Goal: Information Seeking & Learning: Learn about a topic

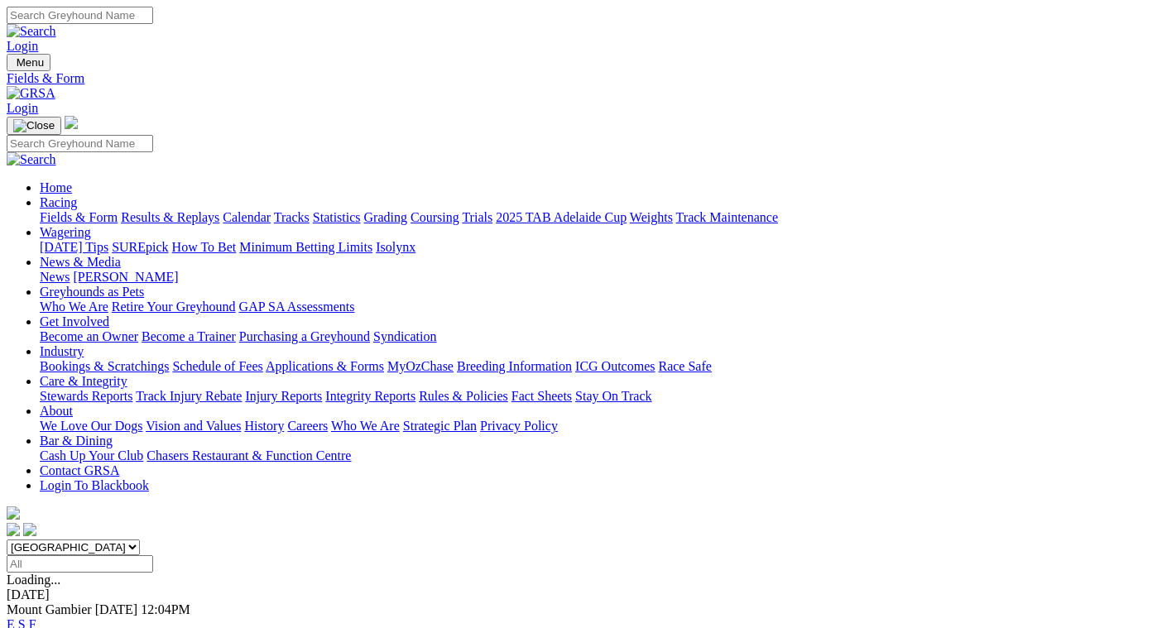
scroll to position [248, 0]
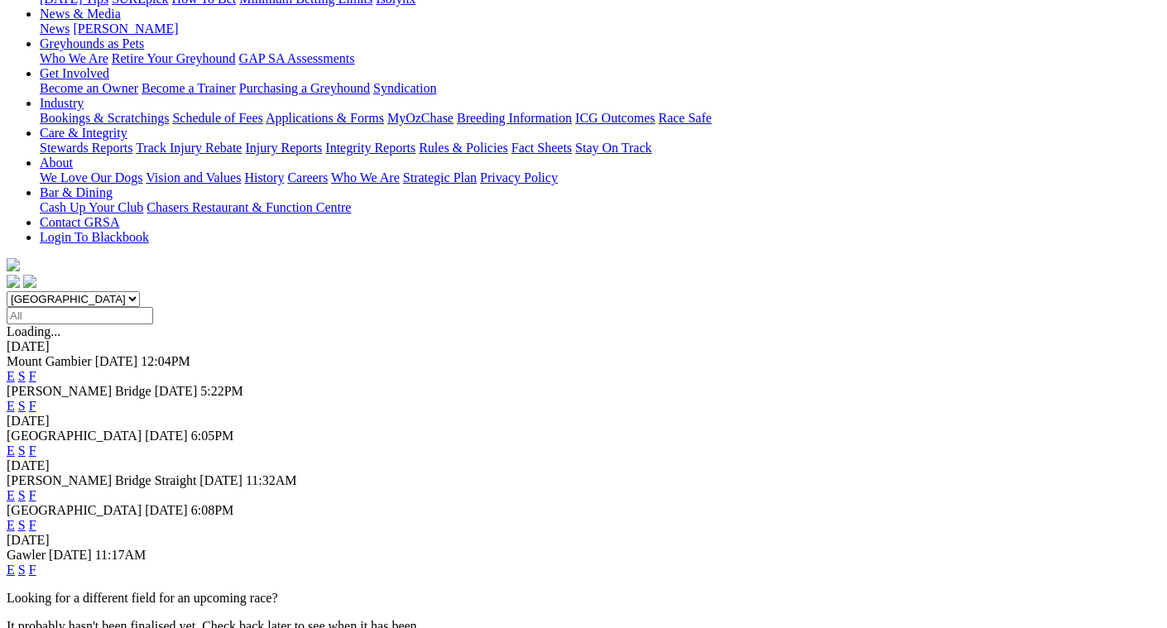
click at [36, 488] on link "F" at bounding box center [32, 495] width 7 height 14
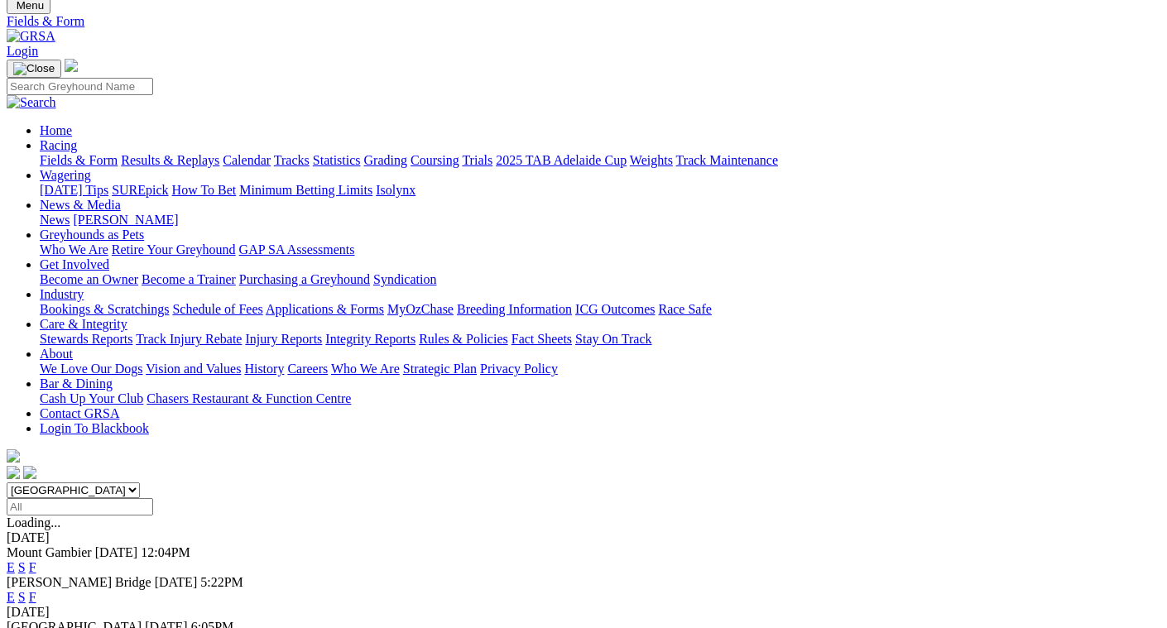
scroll to position [166, 0]
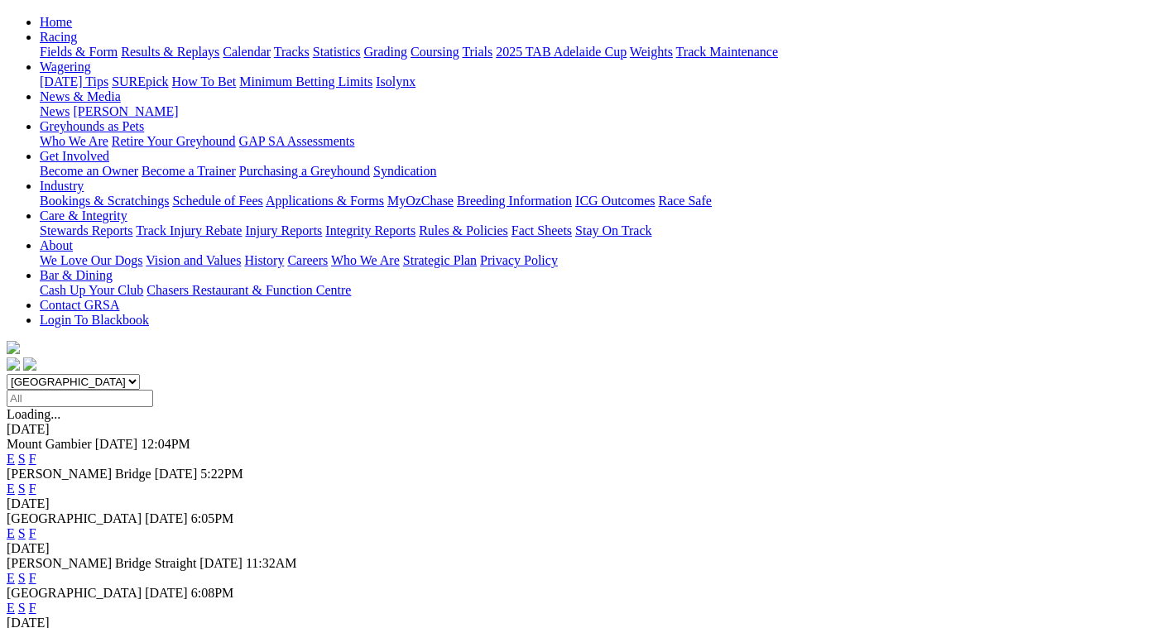
click at [36, 527] on link "F" at bounding box center [32, 534] width 7 height 14
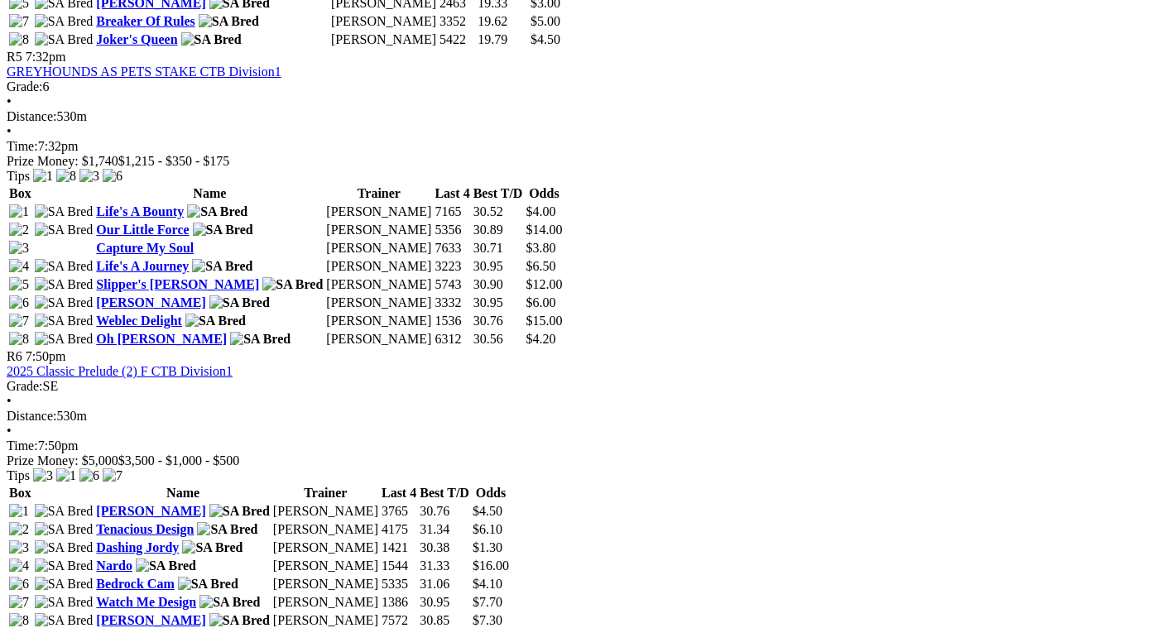
scroll to position [2070, 0]
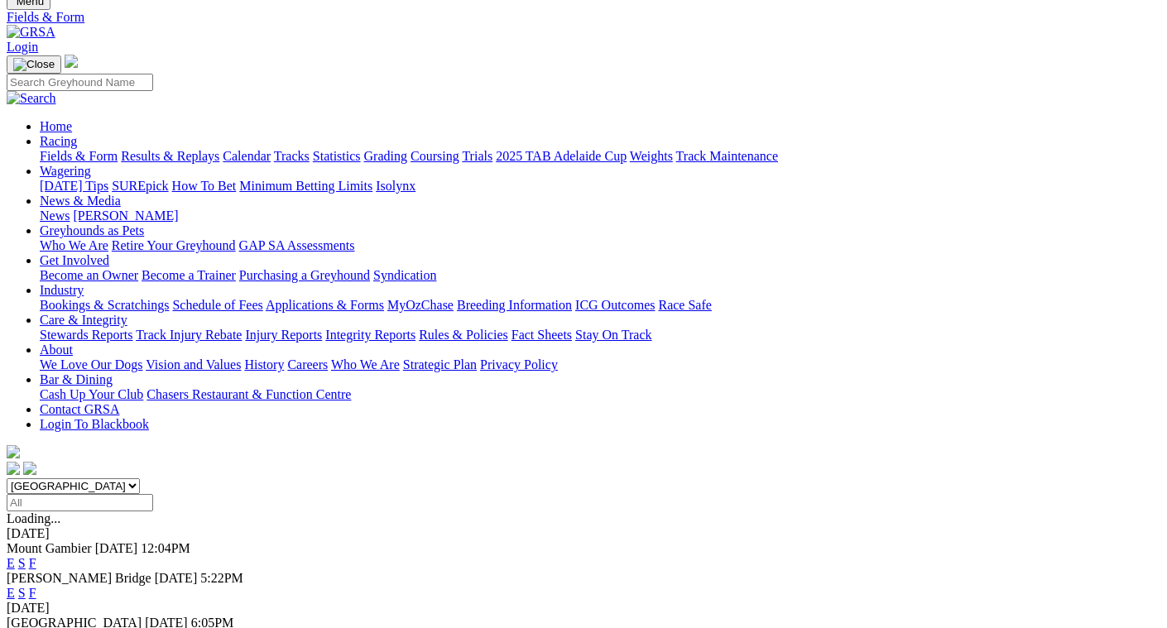
scroll to position [166, 0]
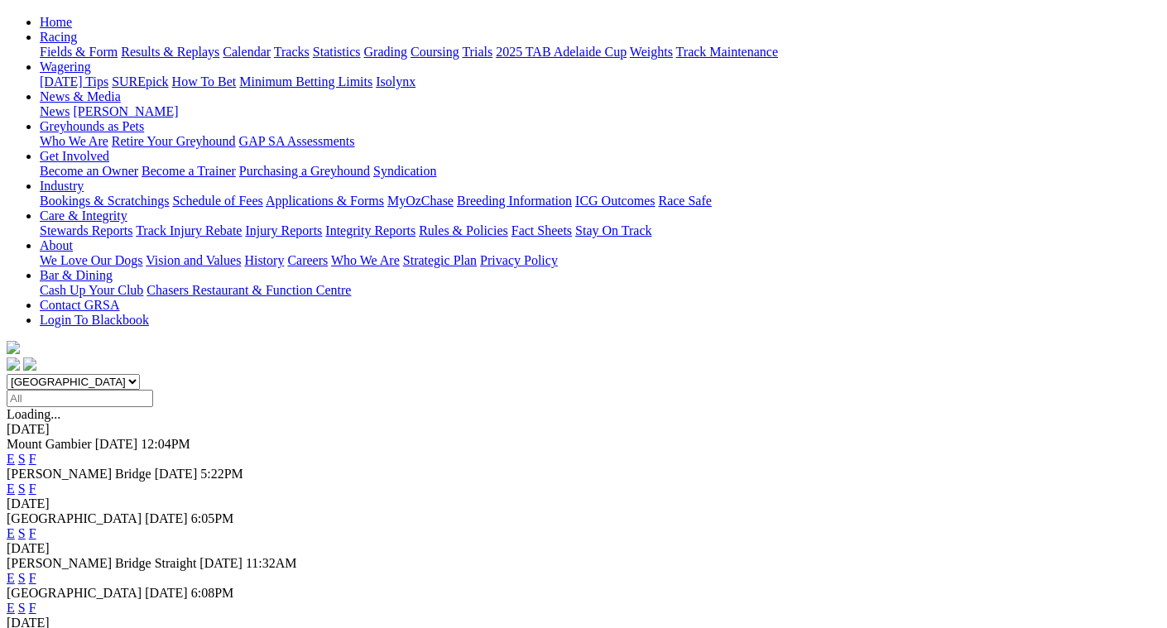
click at [36, 601] on link "F" at bounding box center [32, 608] width 7 height 14
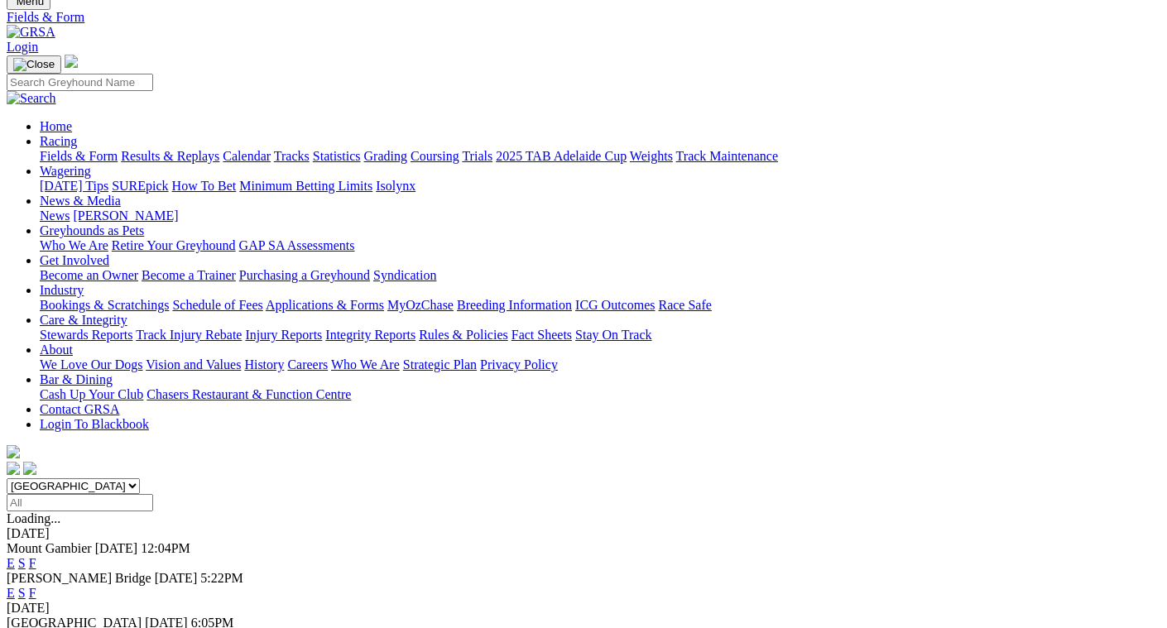
scroll to position [248, 0]
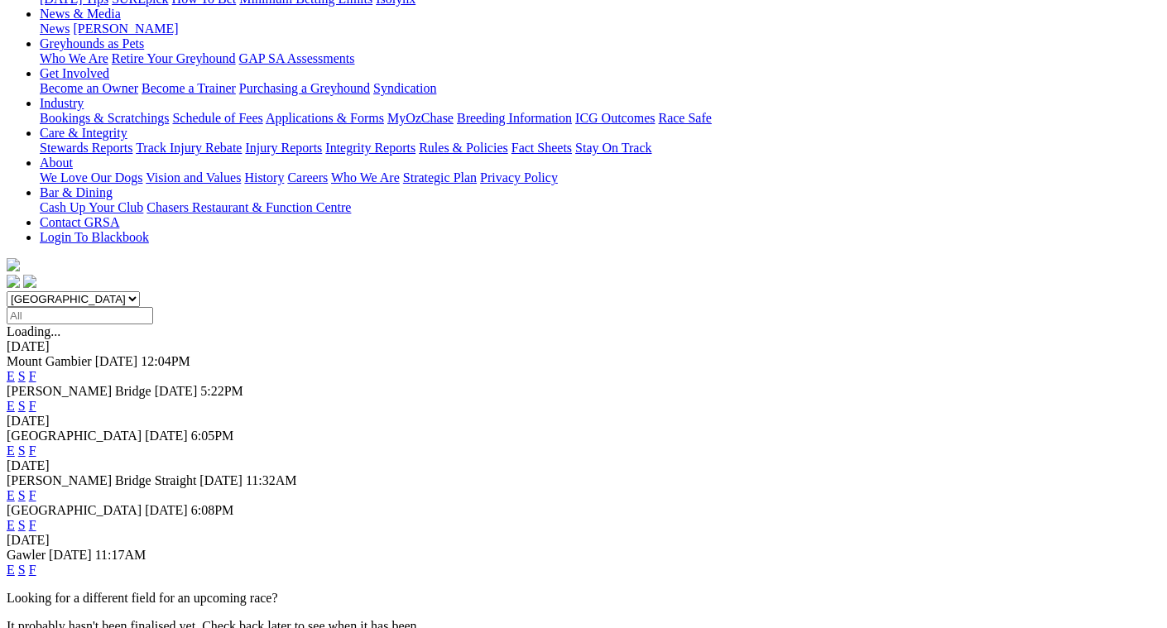
click at [36, 563] on link "F" at bounding box center [32, 570] width 7 height 14
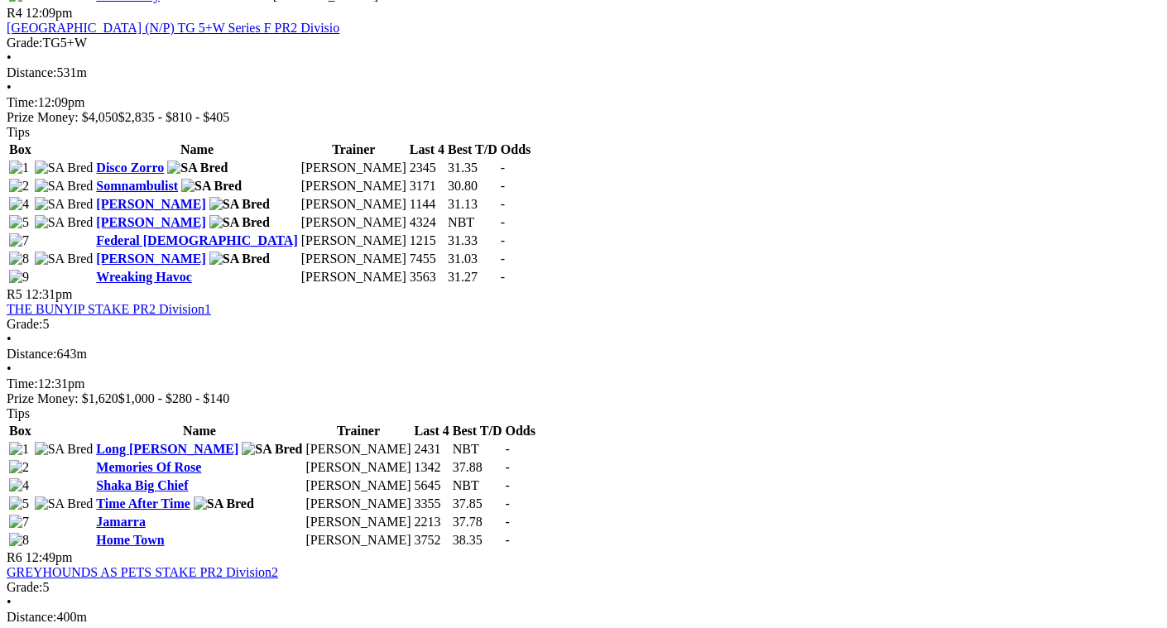
scroll to position [1656, 0]
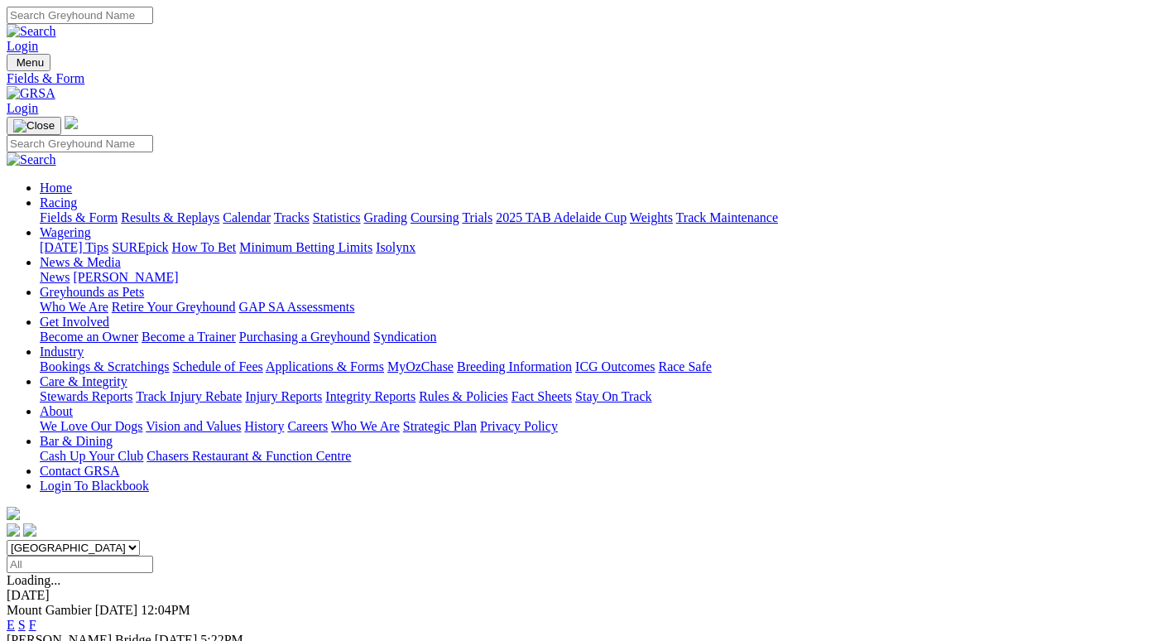
click at [121, 255] on link "News & Media" at bounding box center [80, 262] width 81 height 14
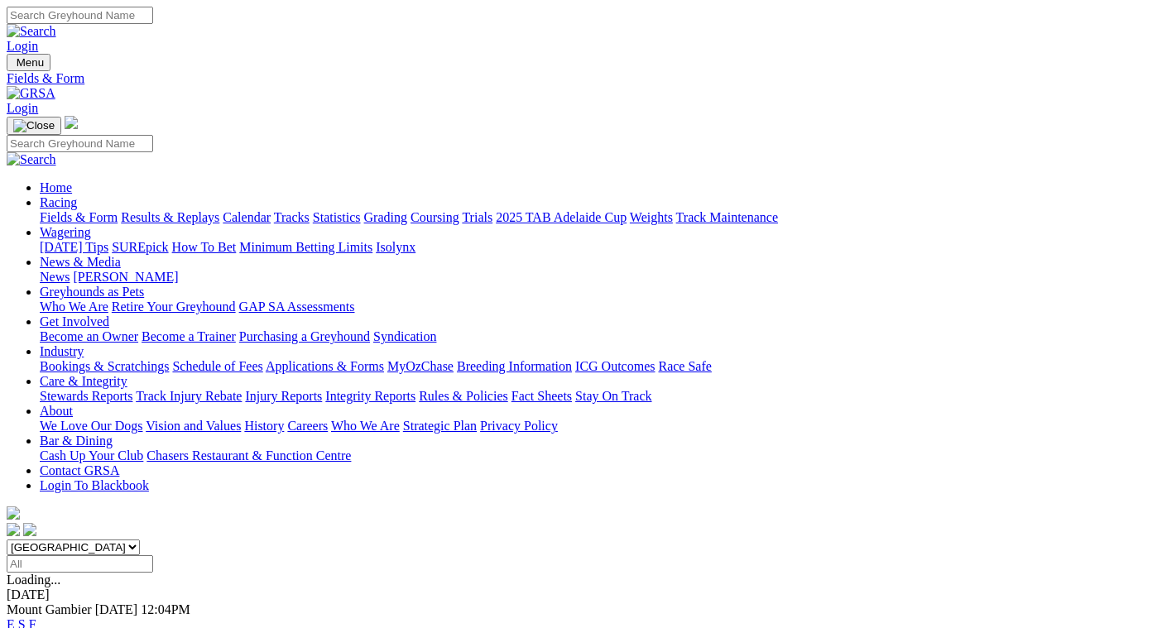
click at [121, 255] on link "News & Media" at bounding box center [80, 262] width 81 height 14
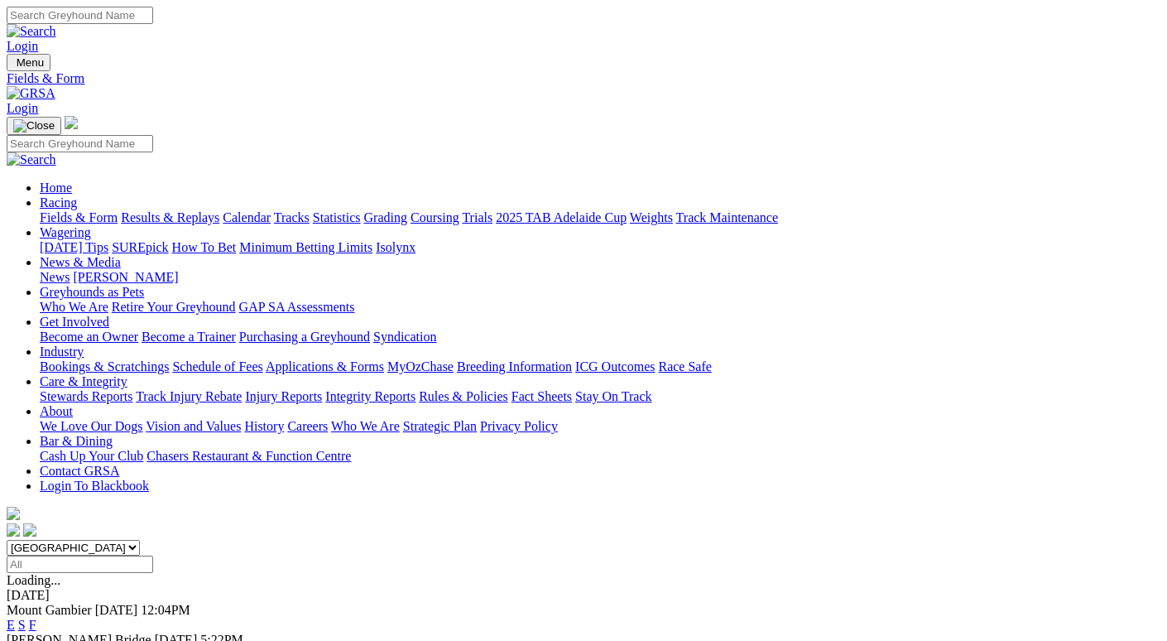
click at [70, 270] on link "News" at bounding box center [55, 277] width 30 height 14
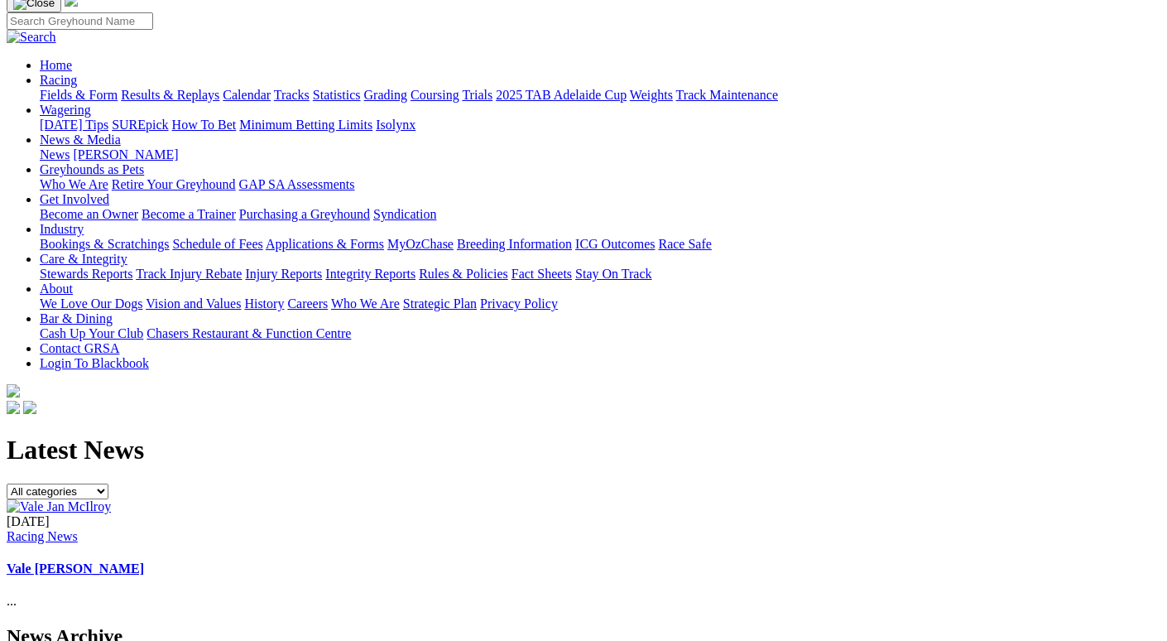
scroll to position [166, 0]
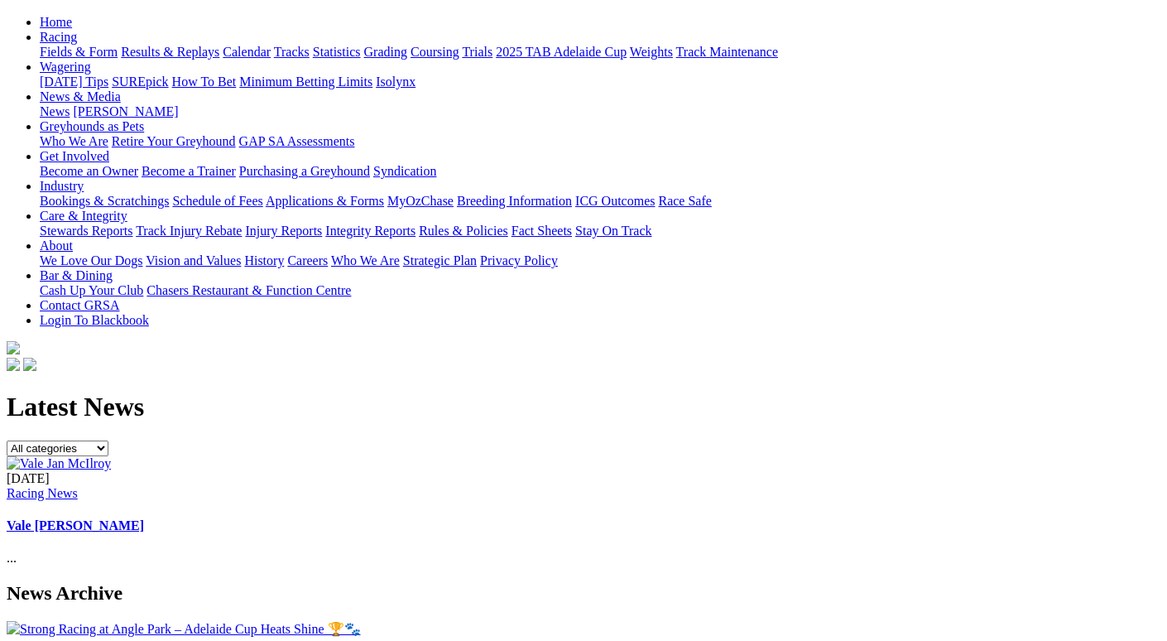
click at [144, 518] on link "Vale [PERSON_NAME]" at bounding box center [75, 525] width 137 height 14
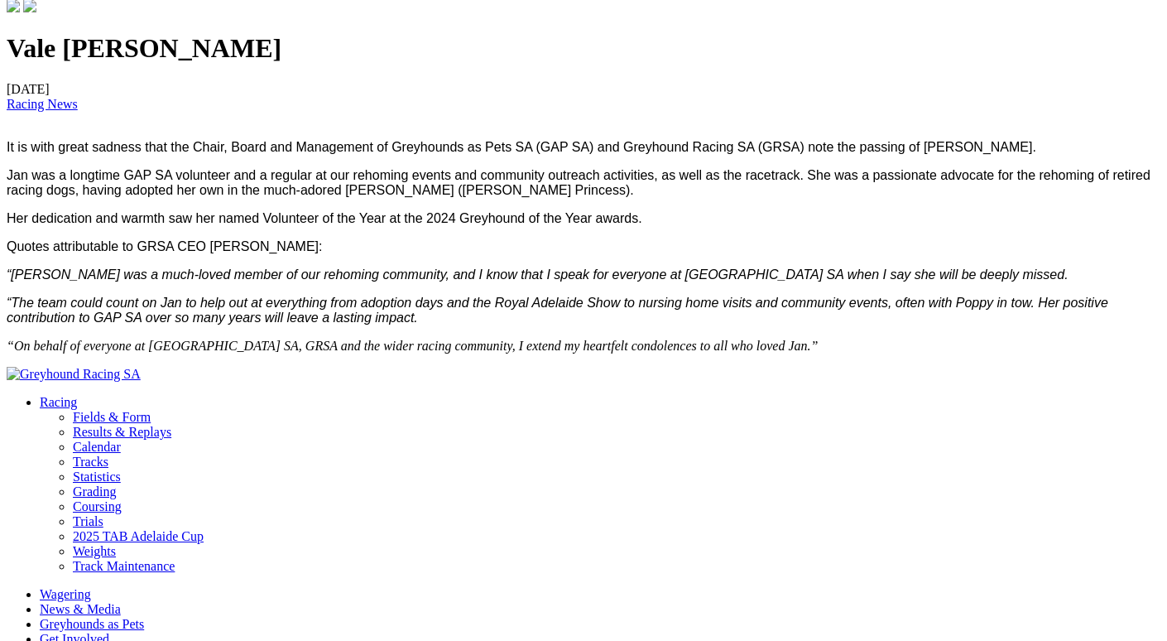
scroll to position [580, 0]
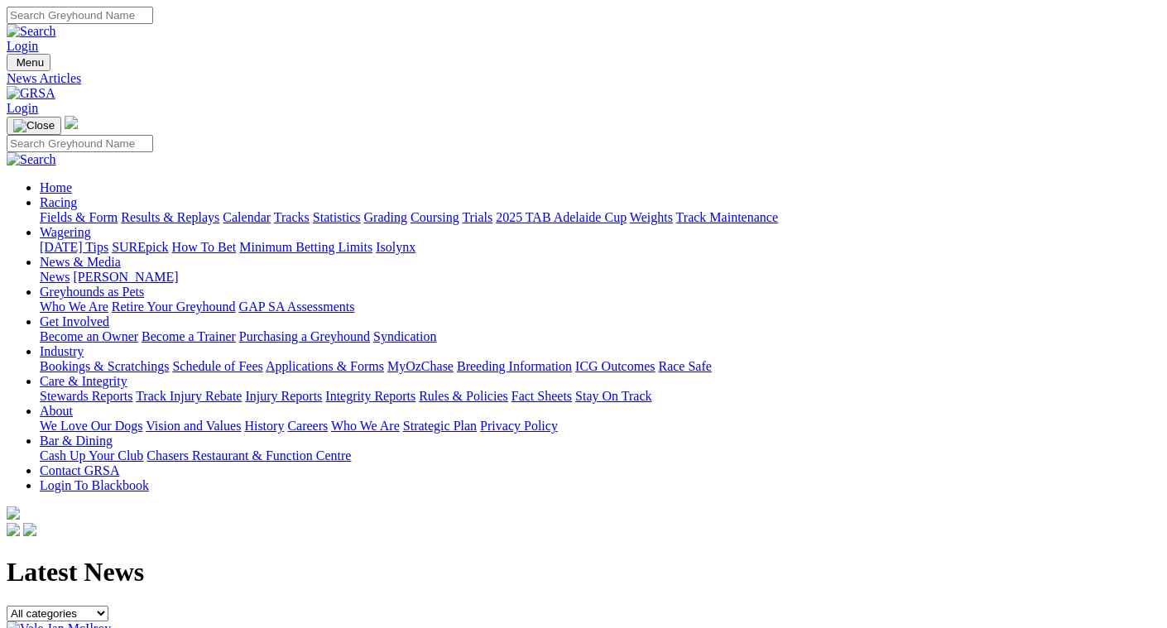
click at [77, 195] on link "Racing" at bounding box center [58, 202] width 37 height 14
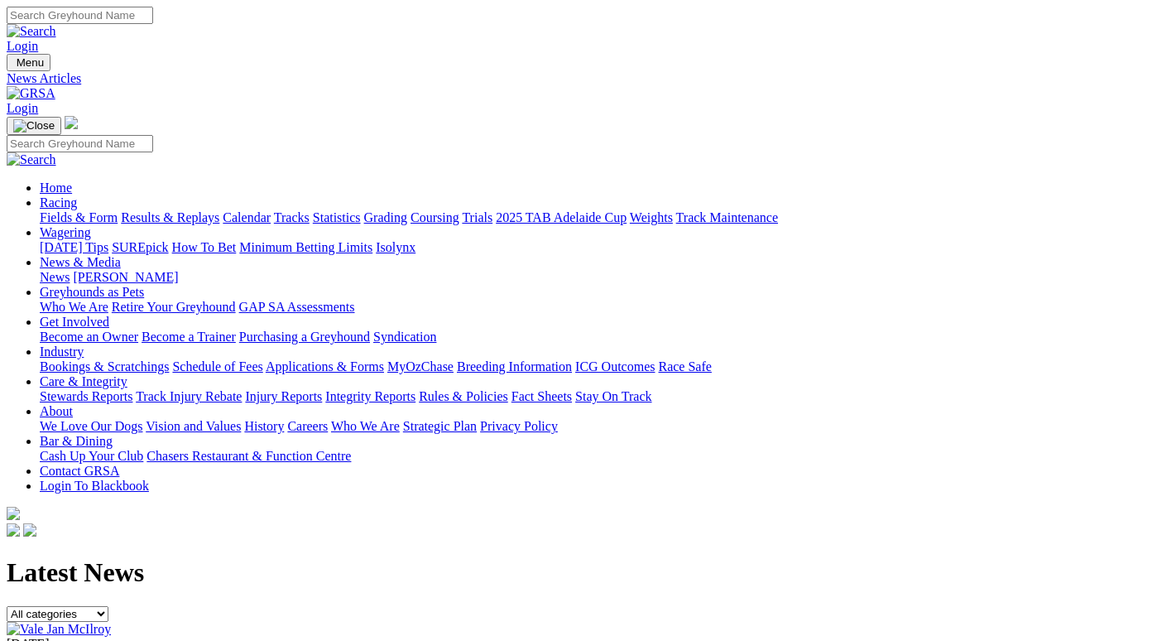
click at [77, 195] on link "Racing" at bounding box center [58, 202] width 37 height 14
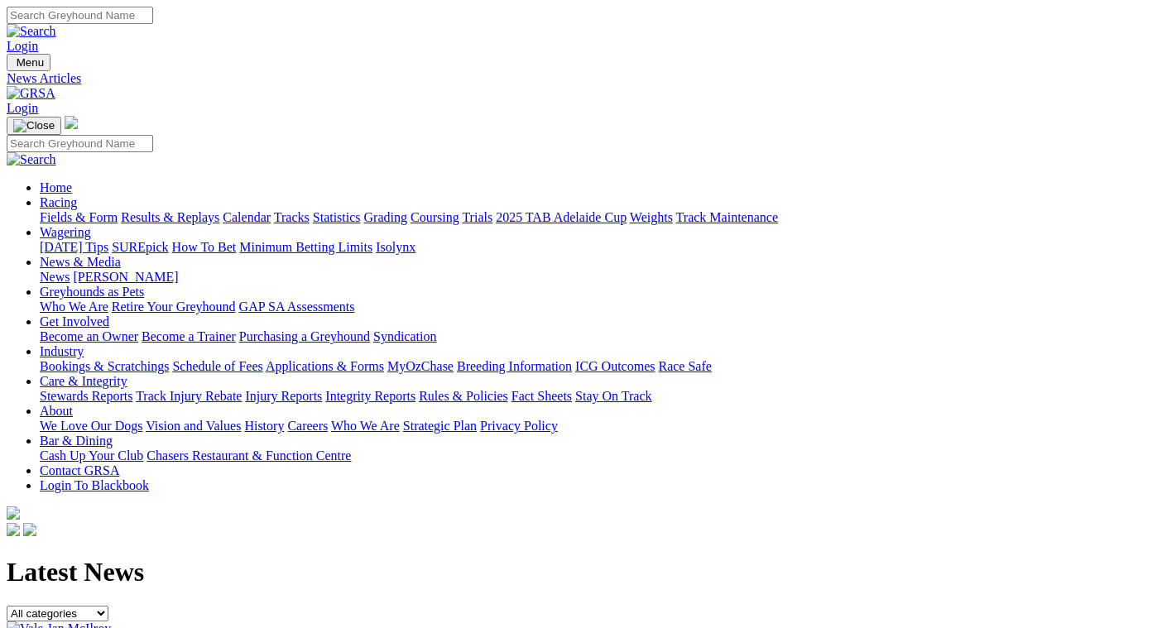
click at [41, 210] on link "Fields & Form" at bounding box center [79, 217] width 78 height 14
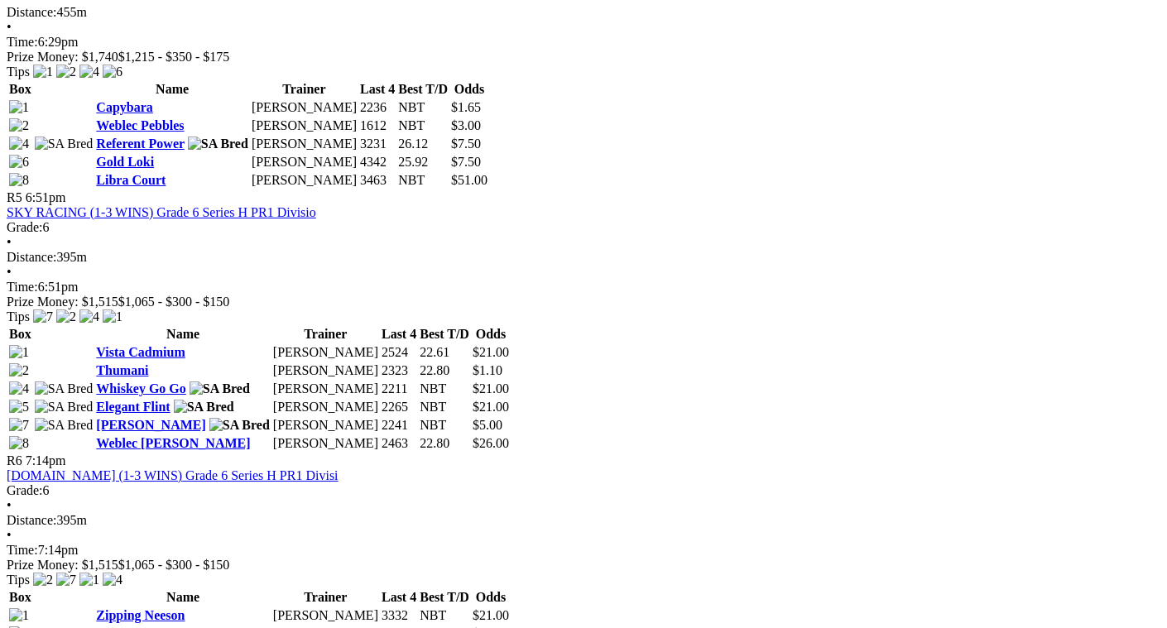
scroll to position [1739, 0]
